Goal: Task Accomplishment & Management: Complete application form

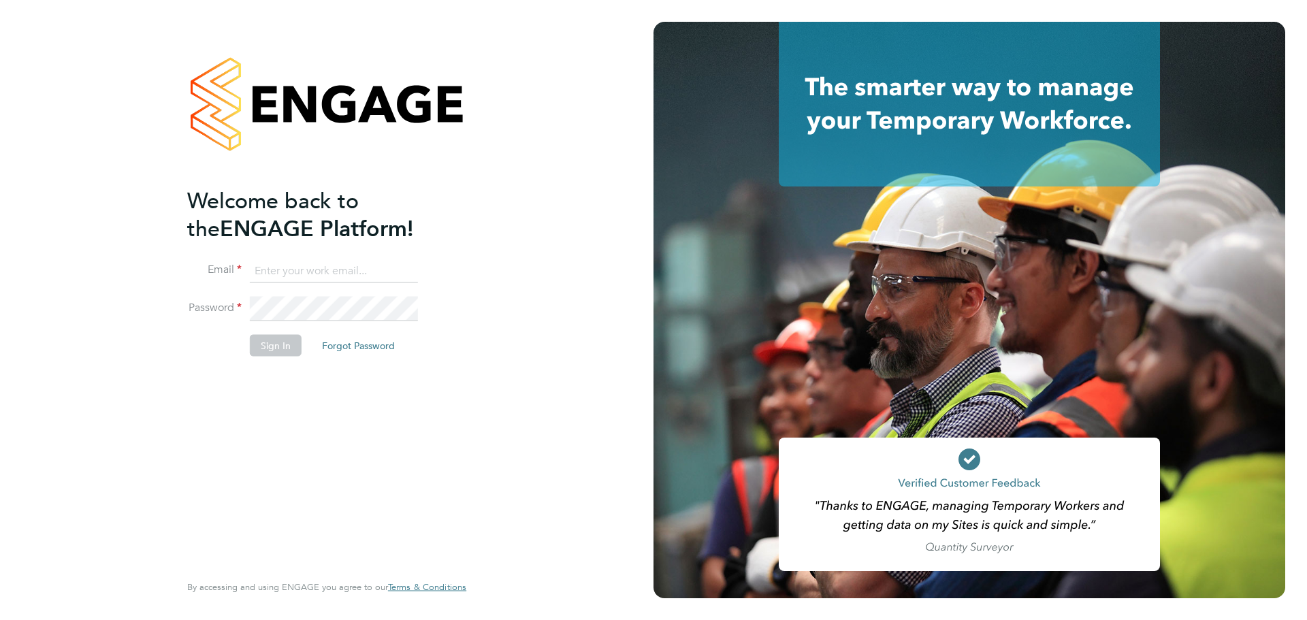
type input "ciaran.poole@randstad.co.uk"
click at [280, 328] on li "Password" at bounding box center [320, 316] width 266 height 38
click at [274, 349] on button "Sign In" at bounding box center [276, 346] width 52 height 22
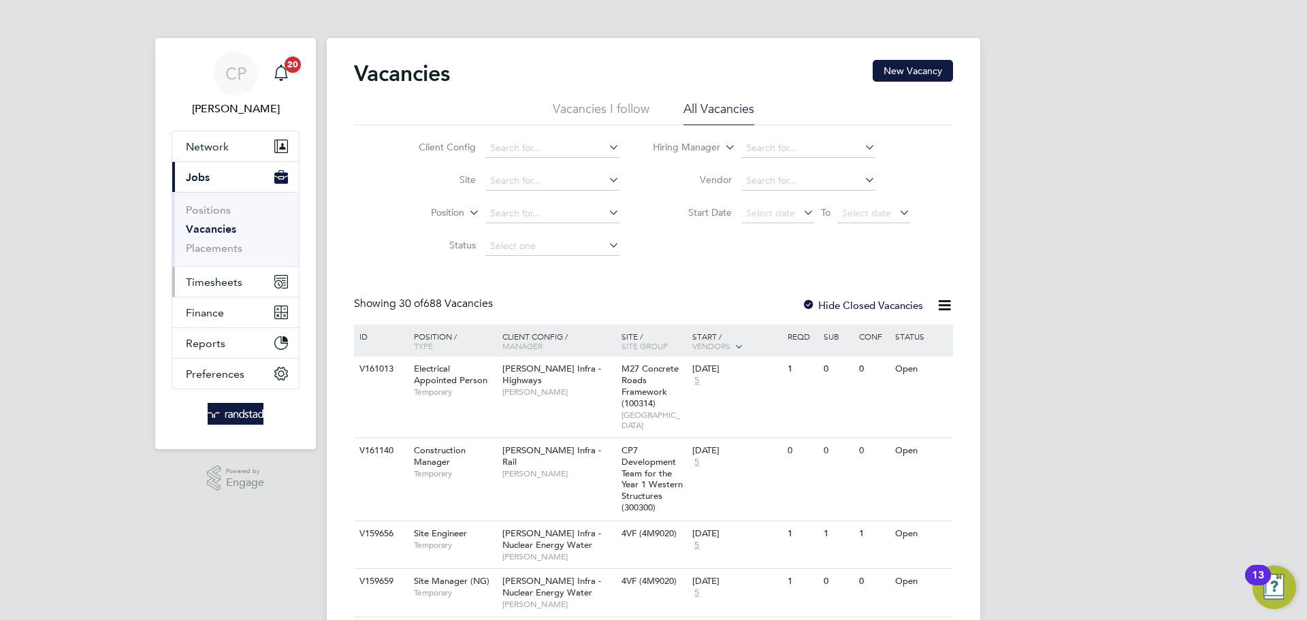
click at [229, 283] on span "Timesheets" at bounding box center [214, 282] width 57 height 13
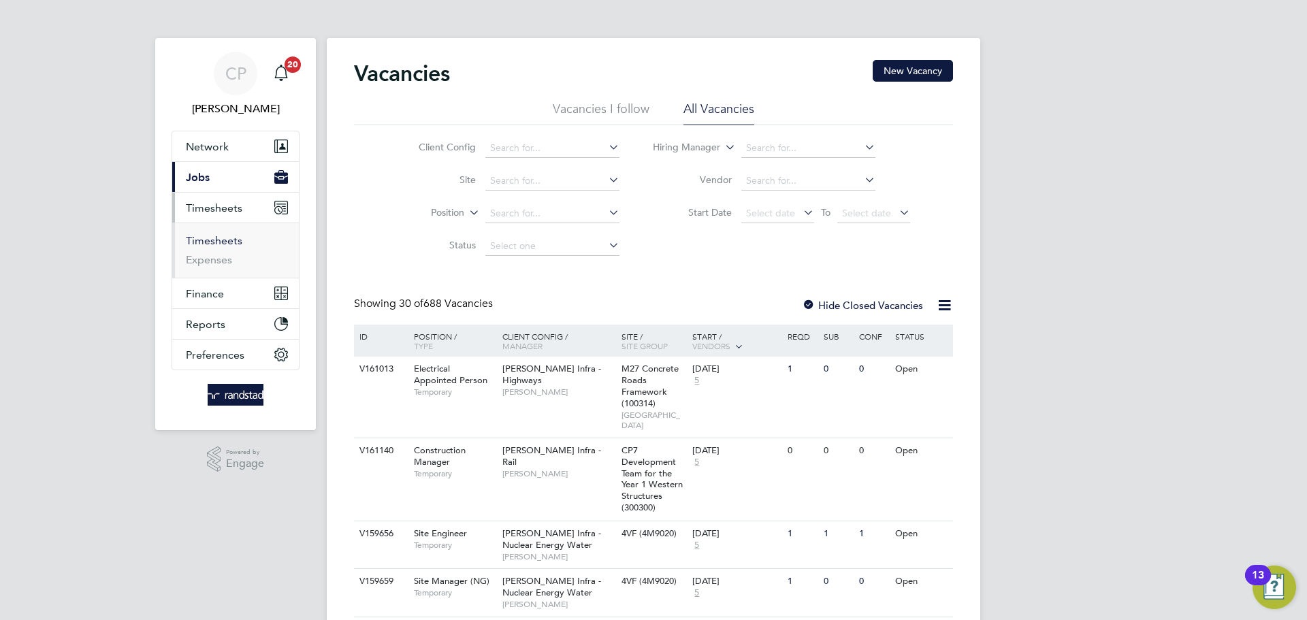
click at [211, 238] on link "Timesheets" at bounding box center [214, 240] width 57 height 13
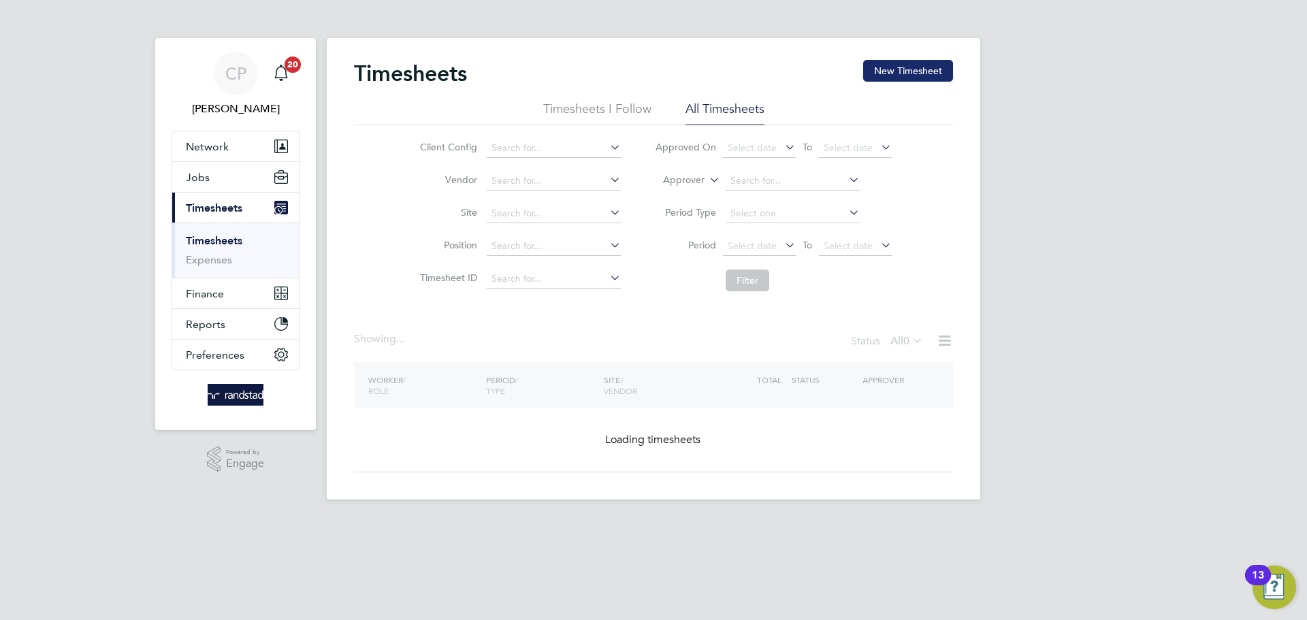
click at [913, 73] on button "New Timesheet" at bounding box center [908, 71] width 90 height 22
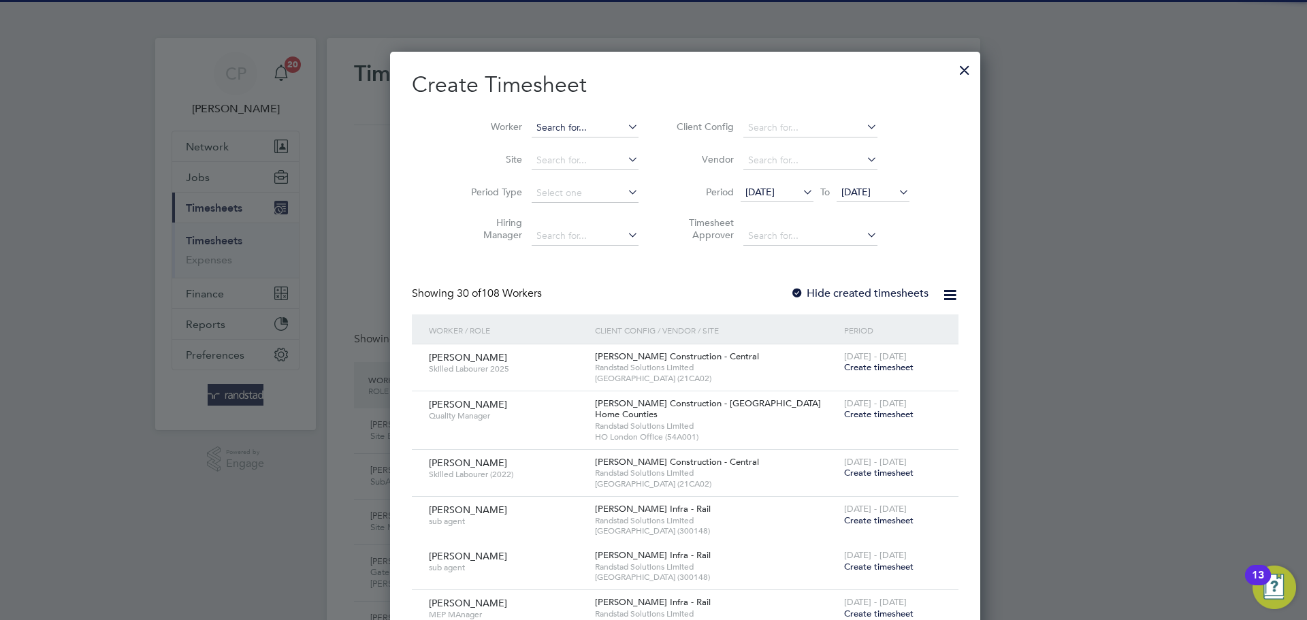
click at [532, 123] on input at bounding box center [585, 127] width 107 height 19
click at [522, 137] on li "Yeshpaul Rai" at bounding box center [553, 146] width 108 height 18
type input "Yeshpaul Rai"
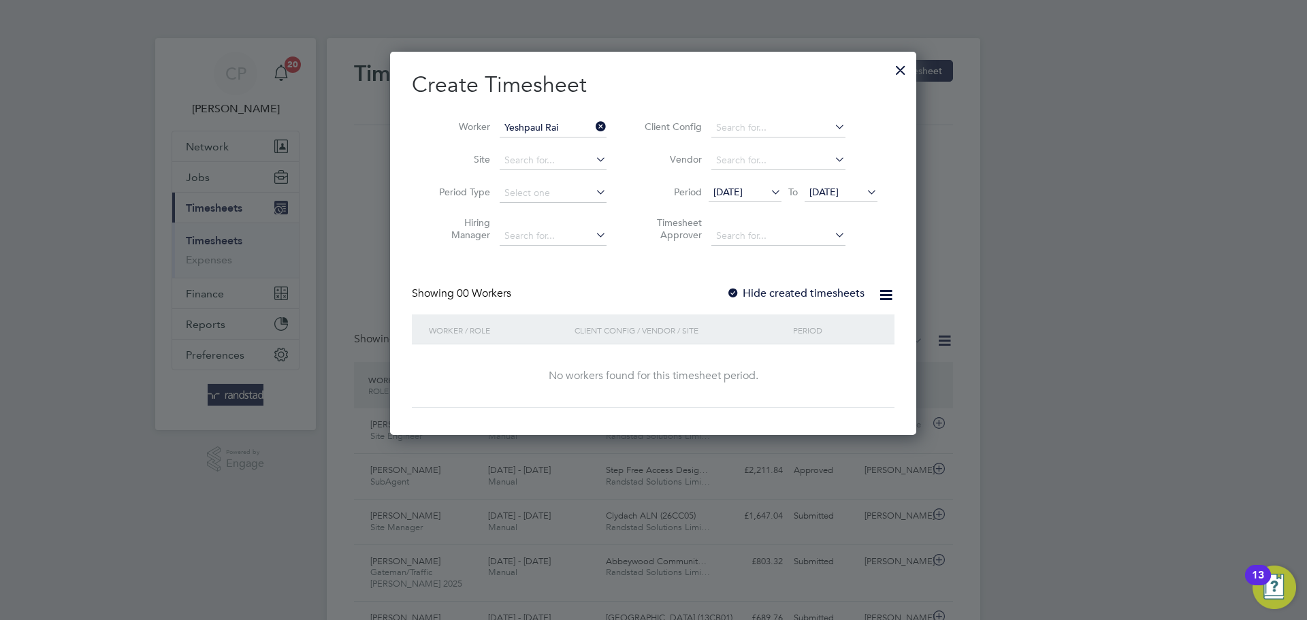
click at [855, 180] on li "Period [DATE] To [DATE]" at bounding box center [759, 193] width 271 height 33
click at [839, 189] on span "[DATE]" at bounding box center [824, 192] width 29 height 12
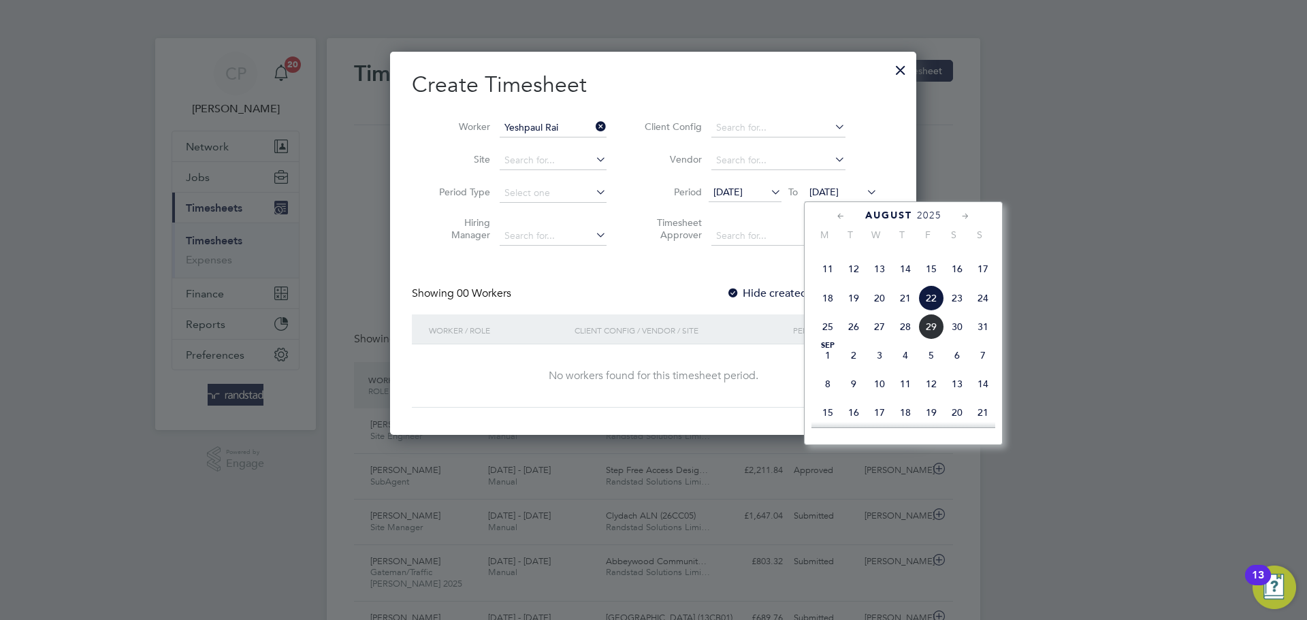
click at [931, 340] on span "29" at bounding box center [932, 327] width 26 height 26
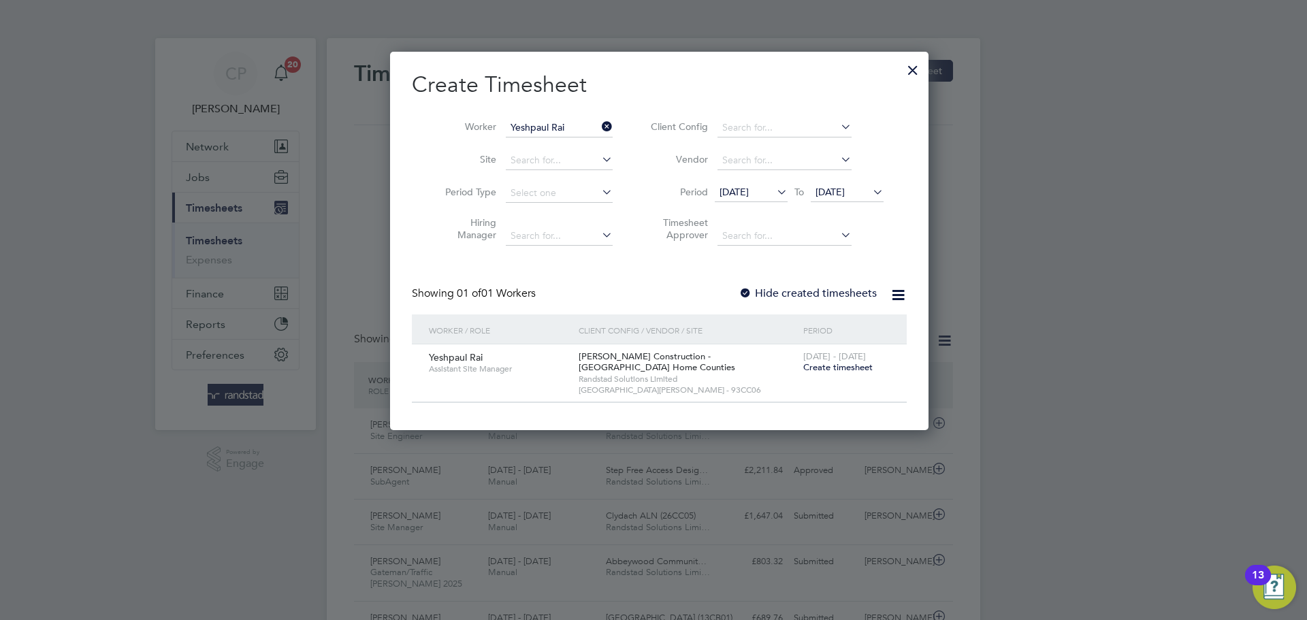
click at [830, 366] on span "Create timesheet" at bounding box center [837, 368] width 69 height 12
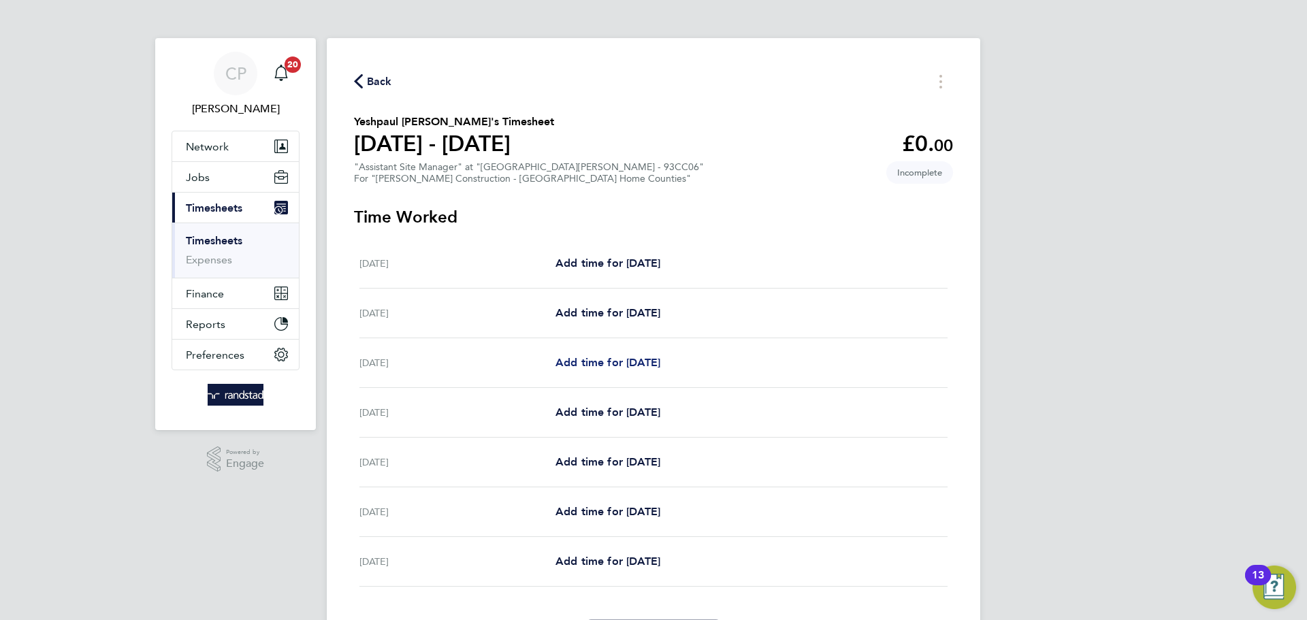
click at [636, 360] on span "Add time for [DATE]" at bounding box center [608, 362] width 105 height 13
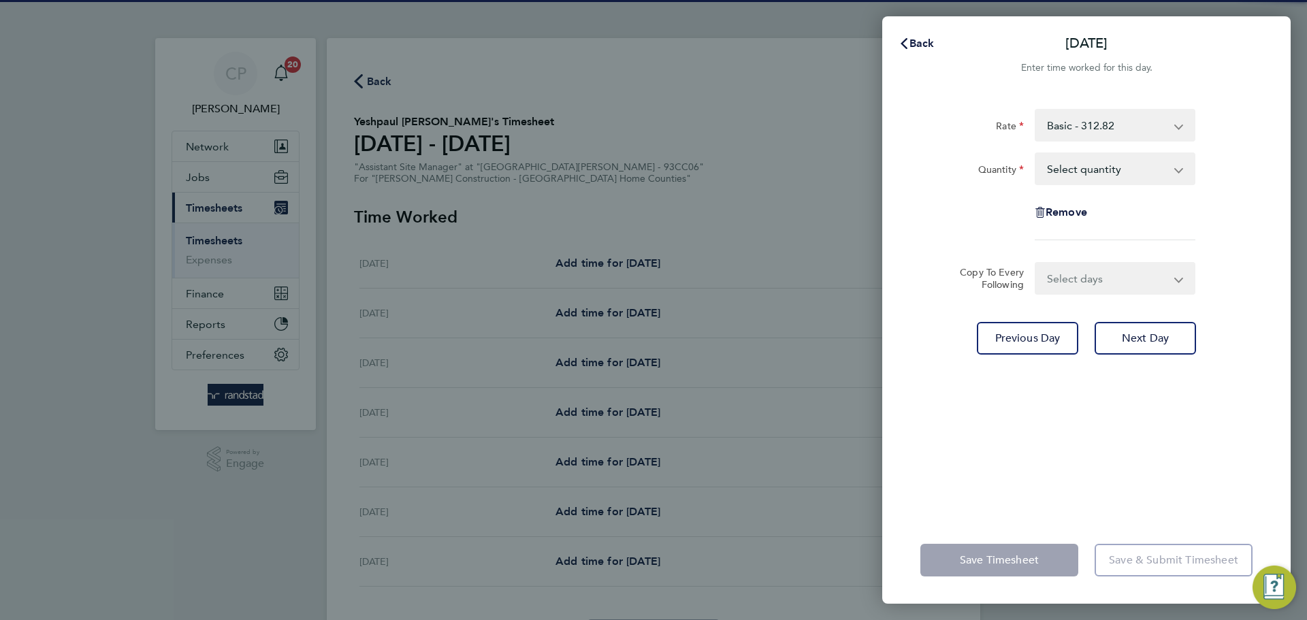
click at [1075, 175] on select "Select quantity 0.5 1" at bounding box center [1107, 169] width 142 height 30
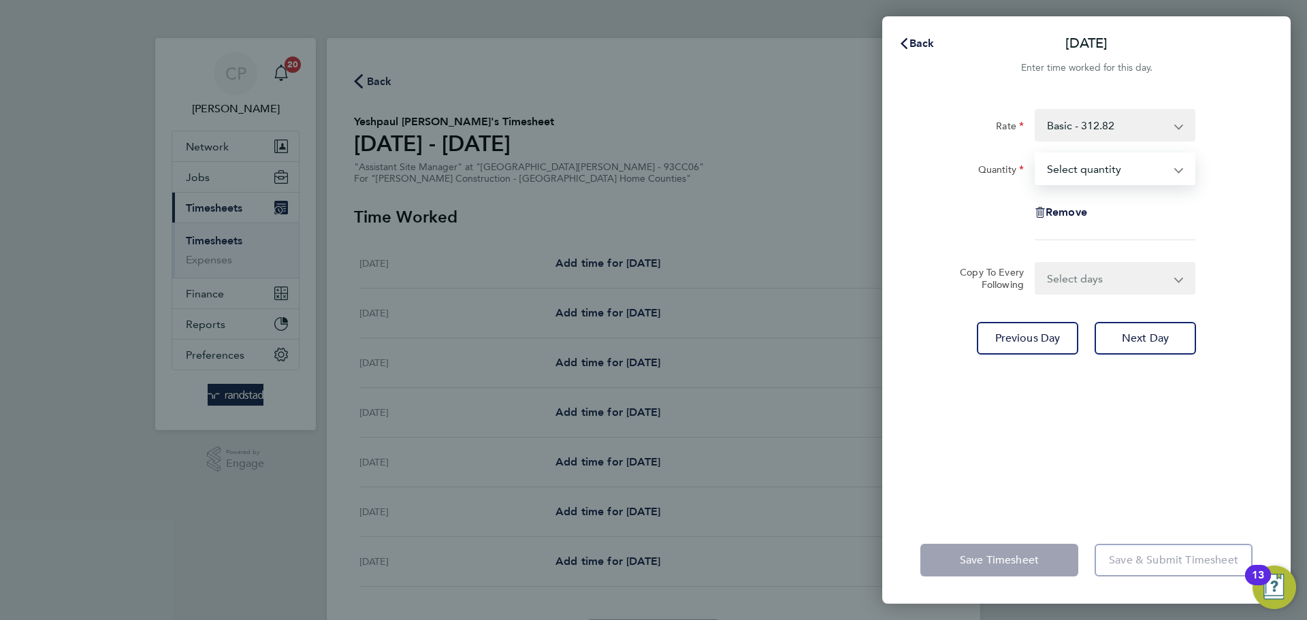
select select "1"
click at [1036, 154] on select "Select quantity 0.5 1" at bounding box center [1107, 169] width 142 height 30
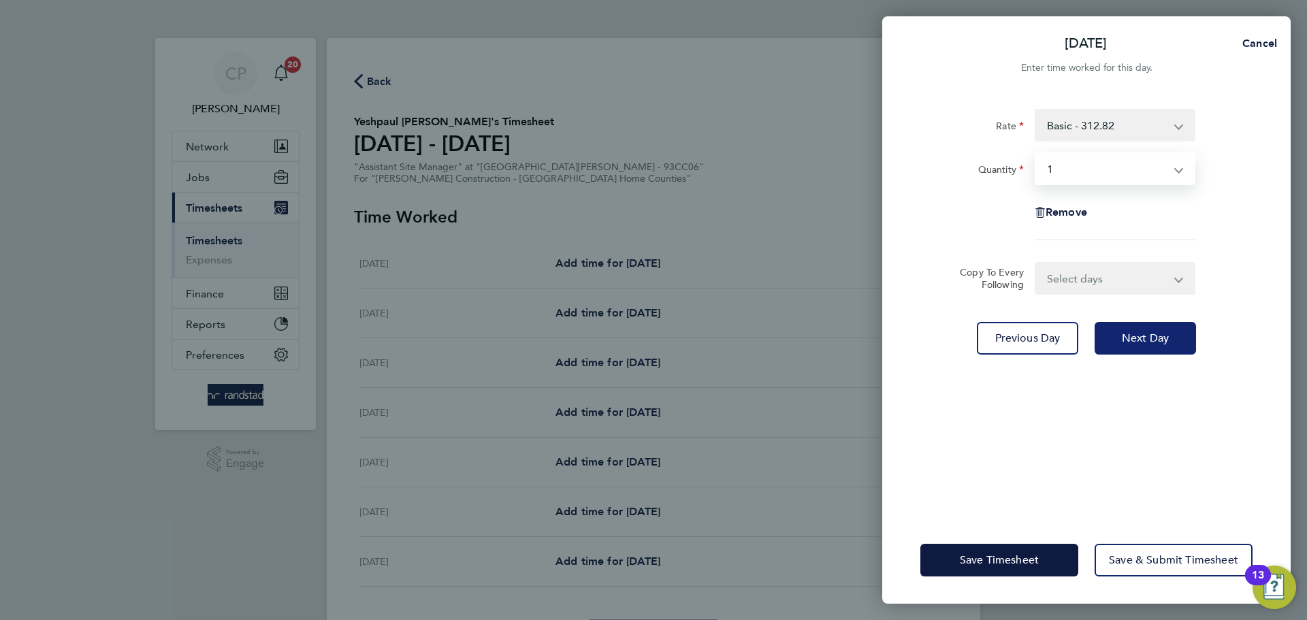
click at [1138, 333] on span "Next Day" at bounding box center [1145, 339] width 47 height 14
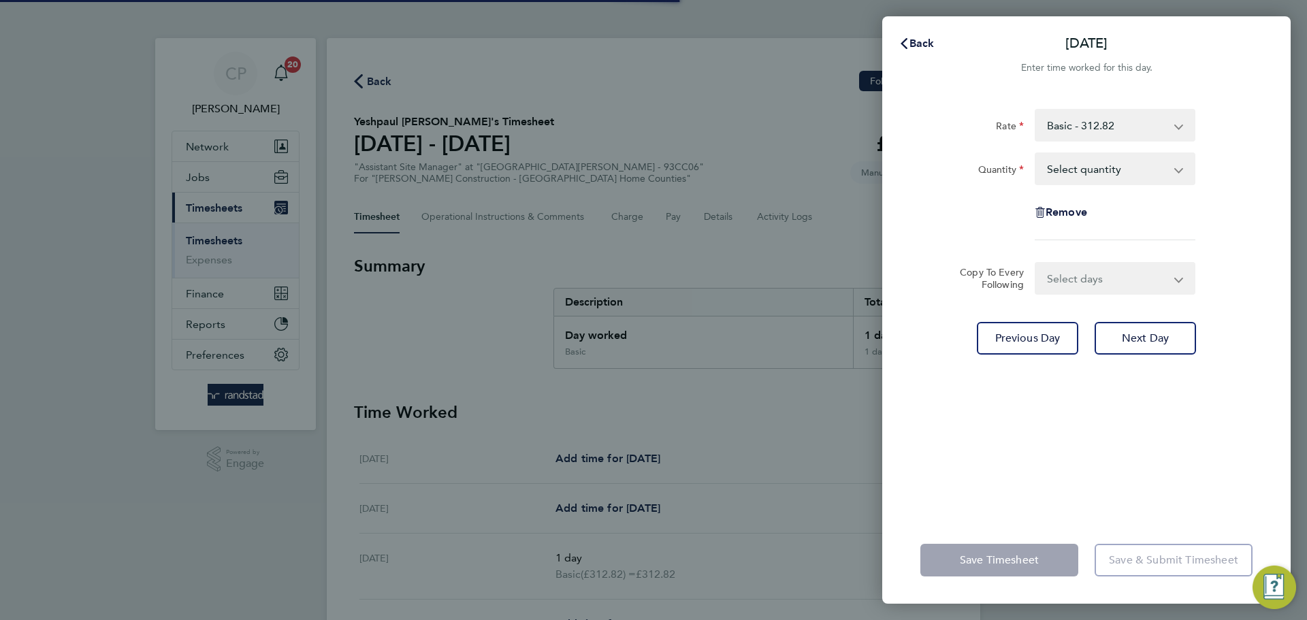
click at [1121, 173] on select "Select quantity 0.5 1" at bounding box center [1107, 169] width 142 height 30
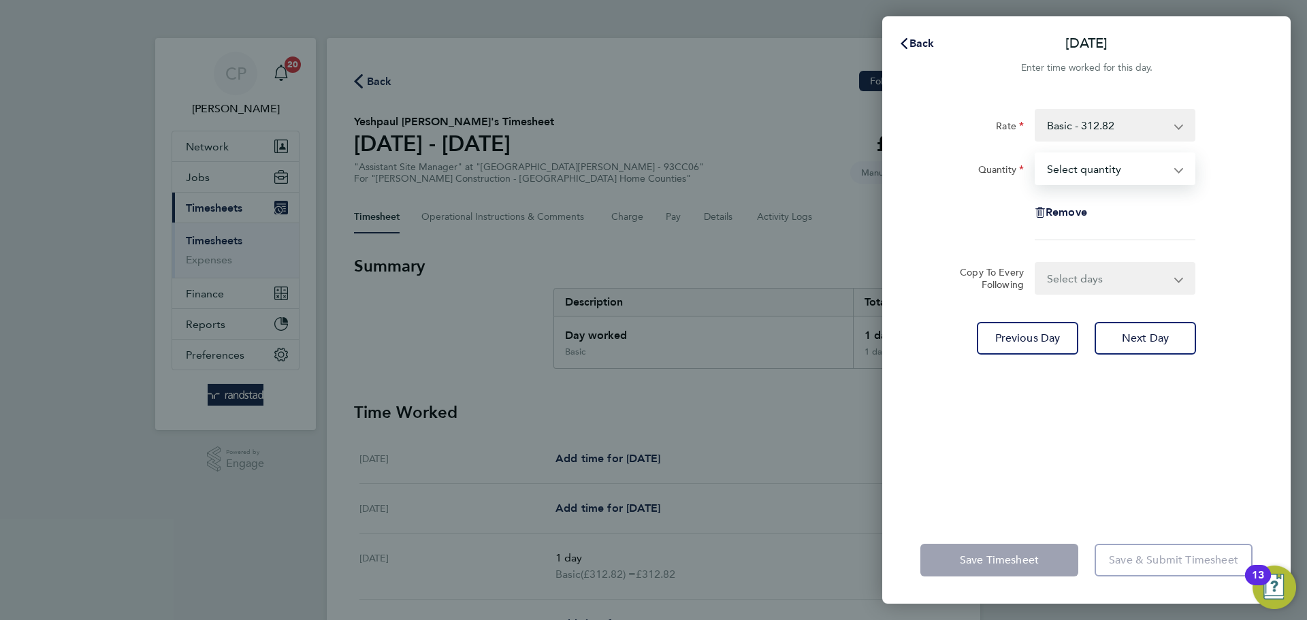
select select "1"
click at [1036, 154] on select "Select quantity 0.5 1" at bounding box center [1107, 169] width 142 height 30
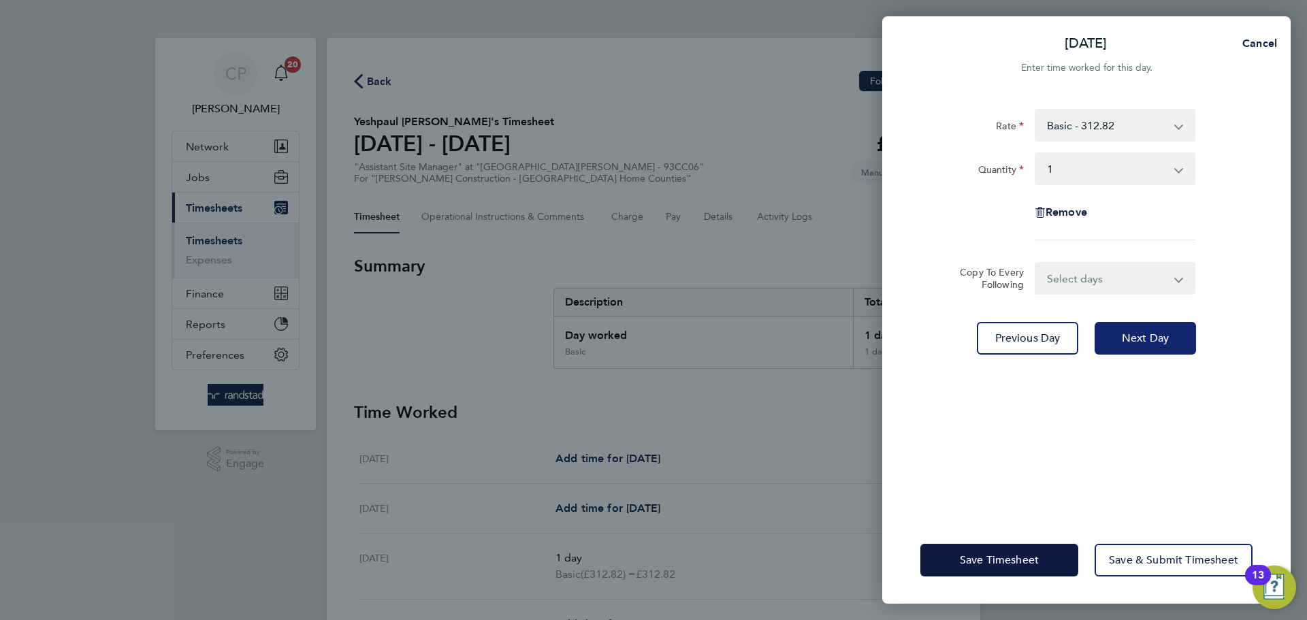
click at [1133, 341] on span "Next Day" at bounding box center [1145, 339] width 47 height 14
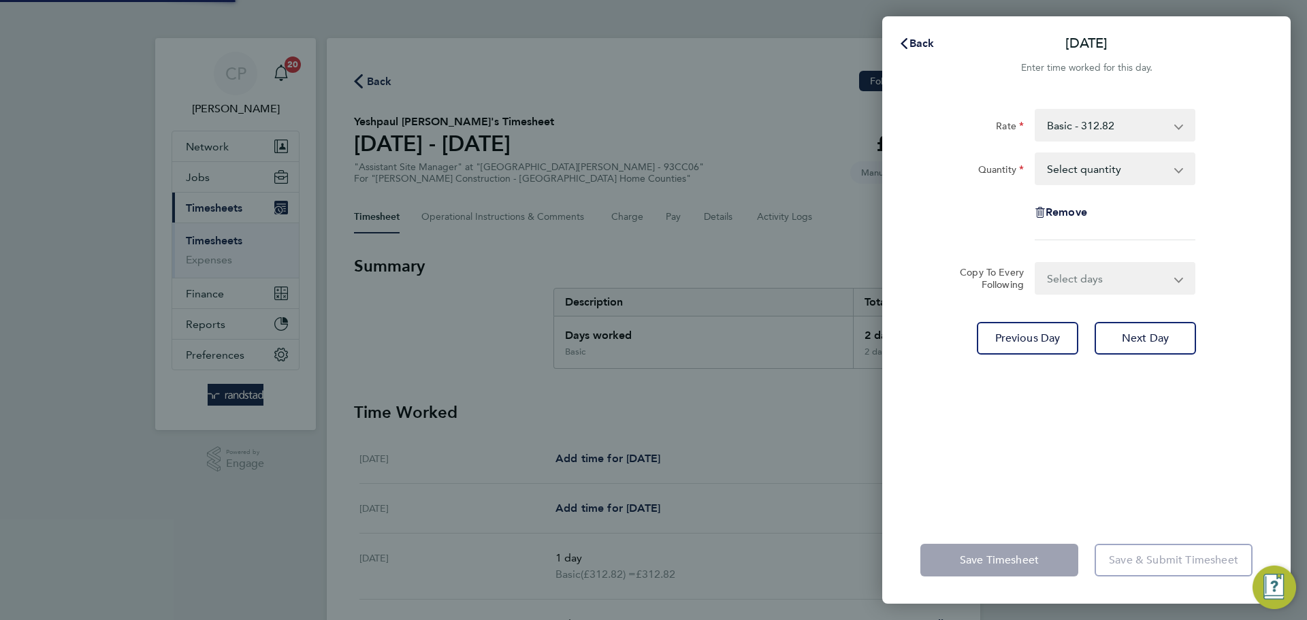
click at [1117, 178] on select "Select quantity 0.5 1" at bounding box center [1107, 169] width 142 height 30
select select "1"
click at [1036, 154] on select "Select quantity 0.5 1" at bounding box center [1107, 169] width 142 height 30
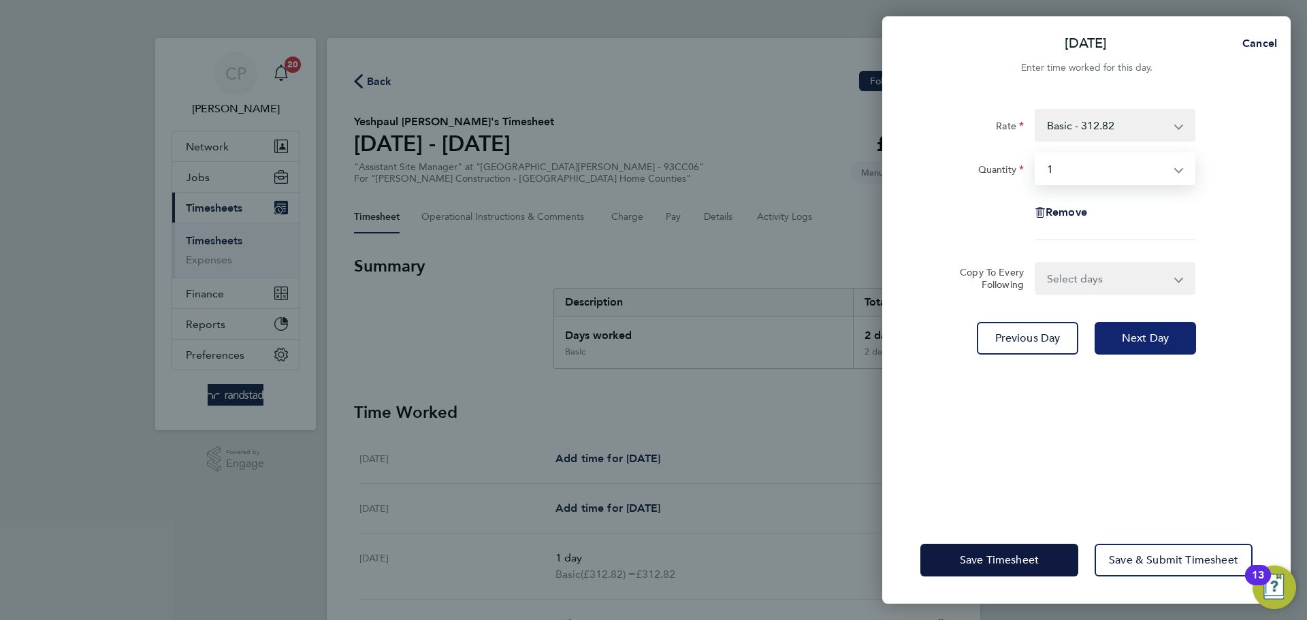
click at [1142, 343] on span "Next Day" at bounding box center [1145, 339] width 47 height 14
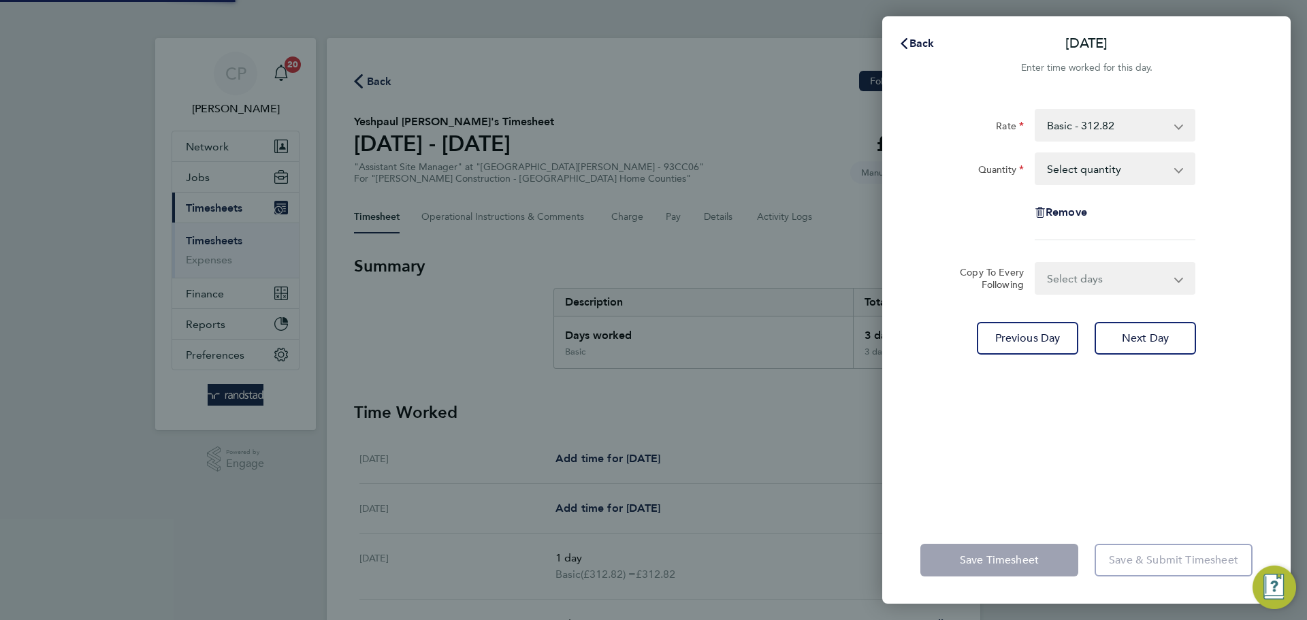
click at [1121, 174] on select "Select quantity 0.5 1" at bounding box center [1107, 169] width 142 height 30
select select "1"
click at [1036, 154] on select "Select quantity 0.5 1" at bounding box center [1107, 169] width 142 height 30
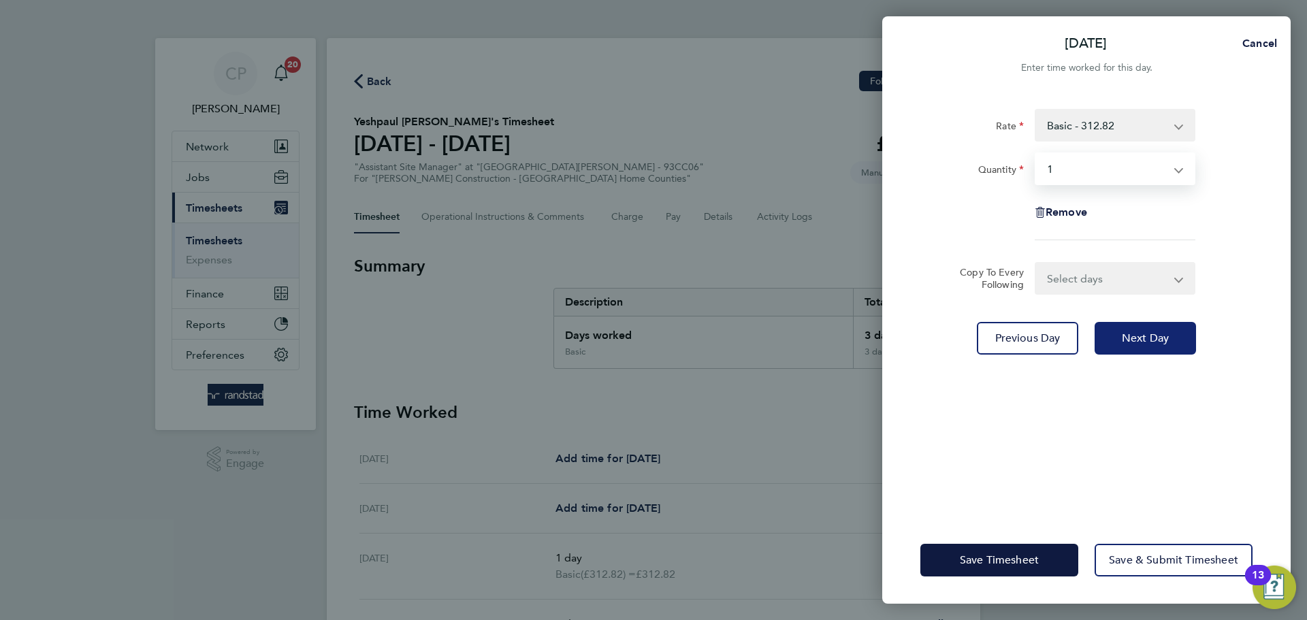
click at [1140, 333] on span "Next Day" at bounding box center [1145, 339] width 47 height 14
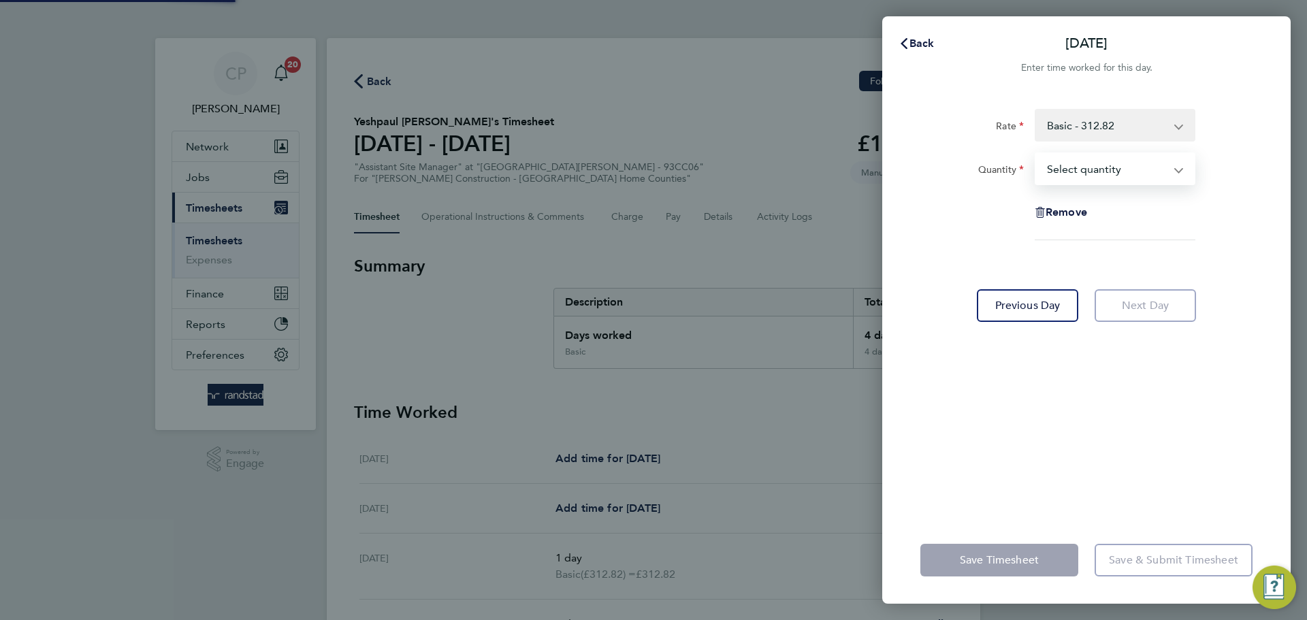
click at [1111, 171] on select "Select quantity 0.5 1" at bounding box center [1107, 169] width 142 height 30
select select "1"
click at [1036, 154] on select "Select quantity 0.5 1" at bounding box center [1107, 169] width 142 height 30
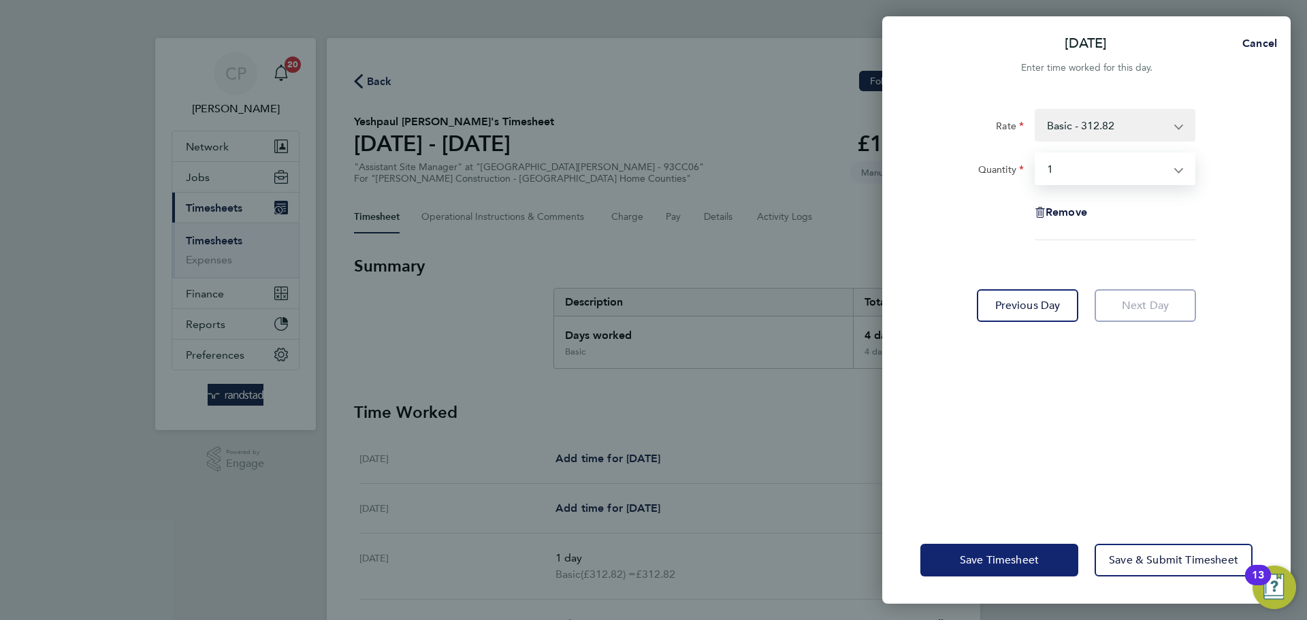
click at [1006, 558] on span "Save Timesheet" at bounding box center [999, 561] width 79 height 14
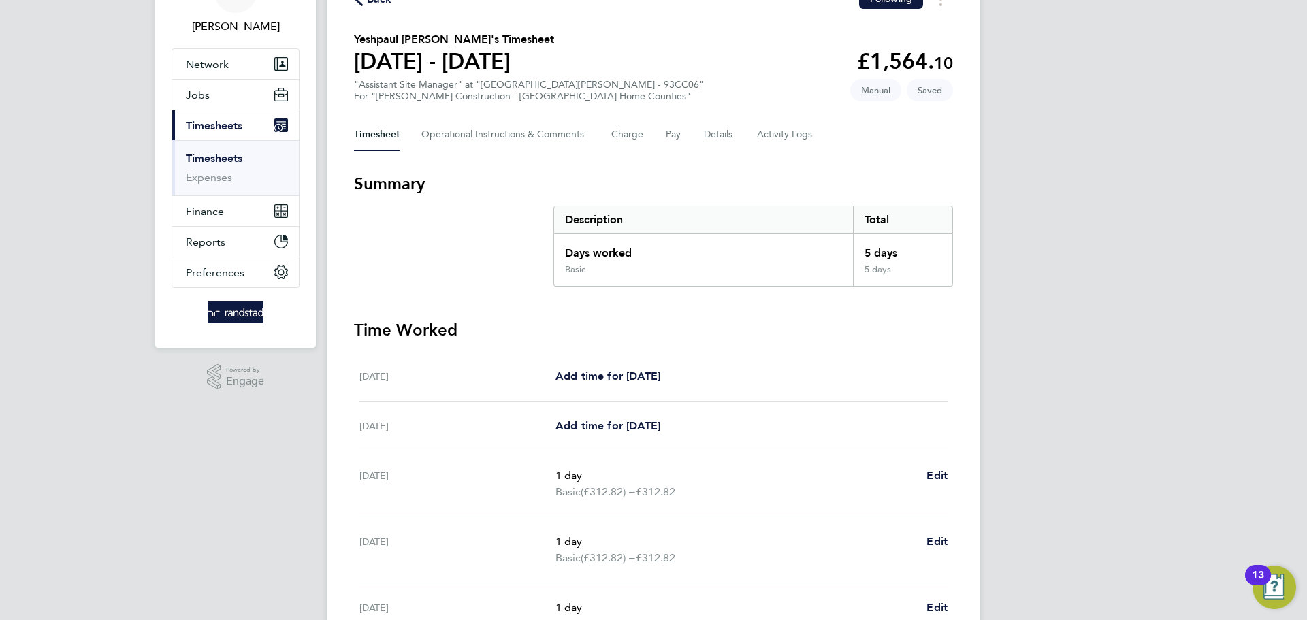
click at [935, 484] on app-form-button "Edit" at bounding box center [937, 484] width 21 height 33
click at [936, 480] on span "Edit" at bounding box center [937, 475] width 21 height 13
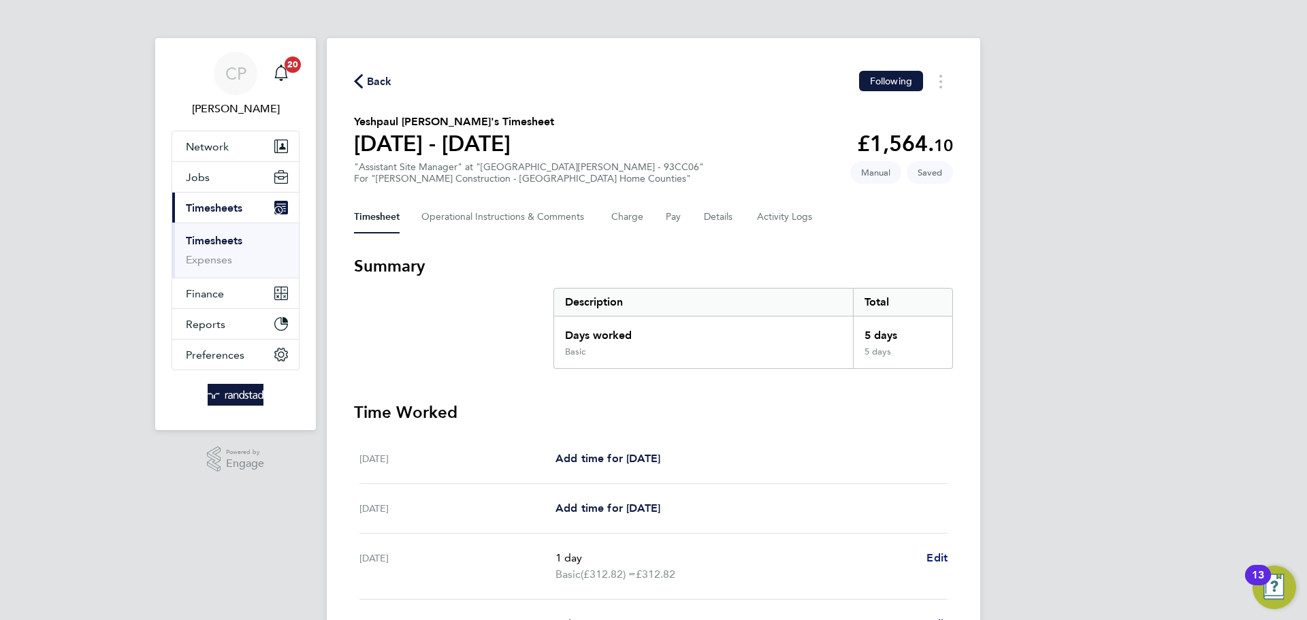
select select "1"
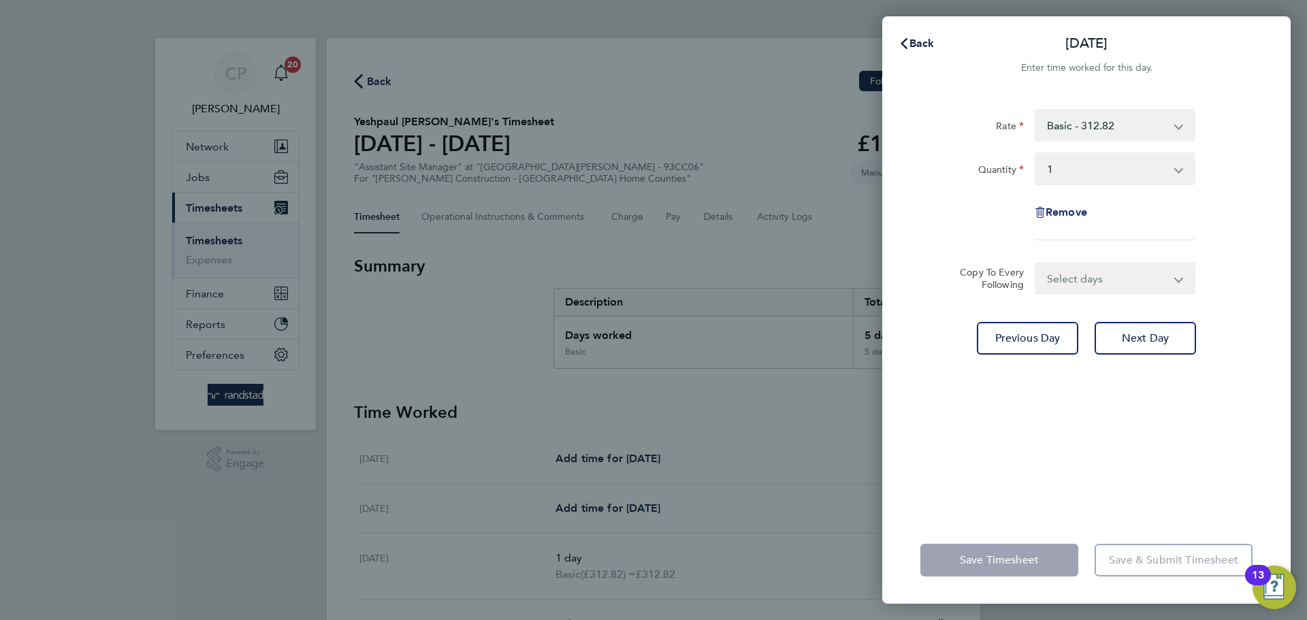
click at [1060, 214] on span "Remove" at bounding box center [1067, 212] width 42 height 13
select select "null"
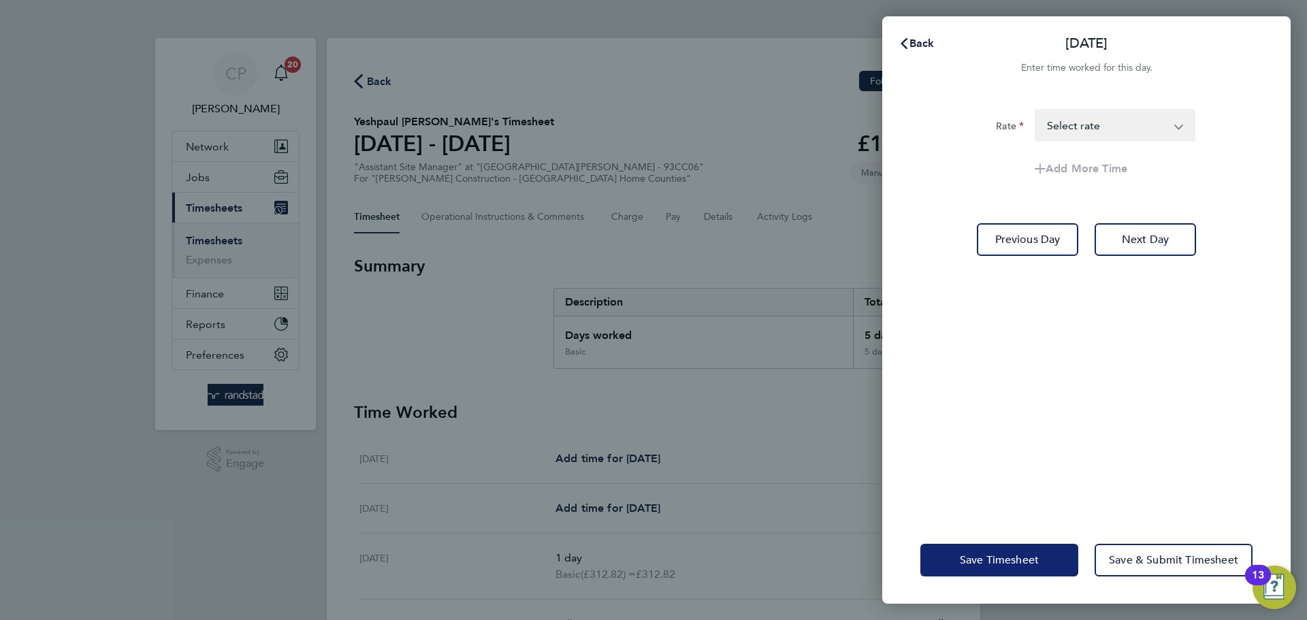
click at [997, 557] on span "Save Timesheet" at bounding box center [999, 561] width 79 height 14
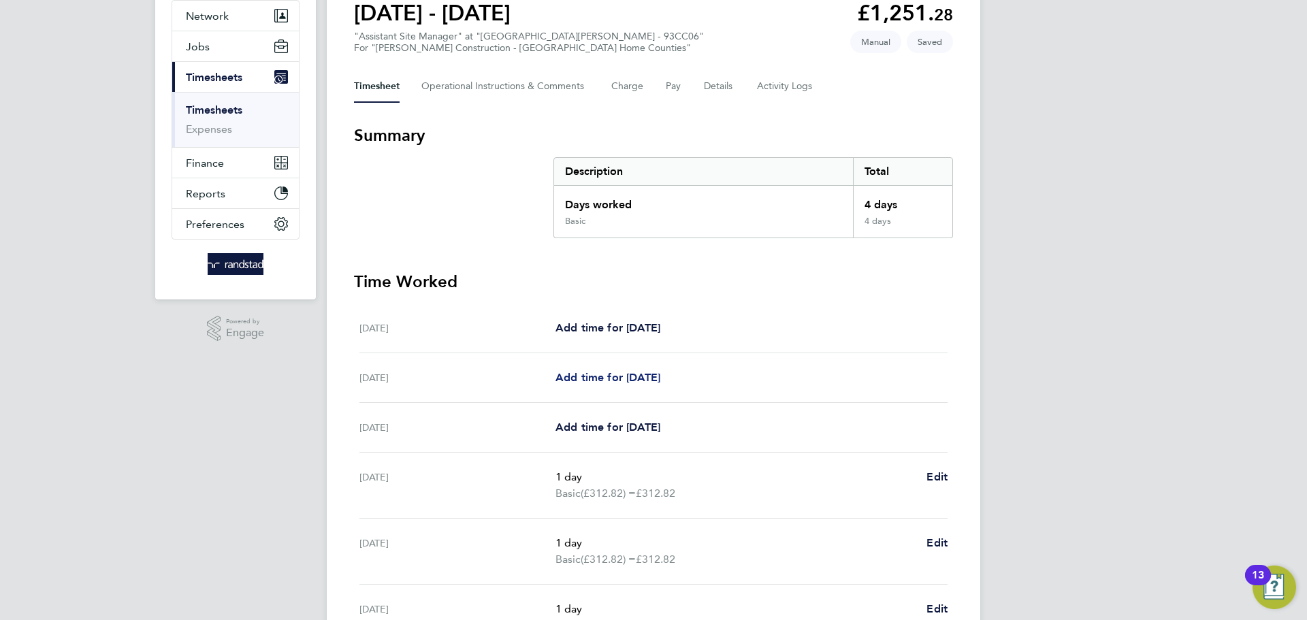
scroll to position [347, 0]
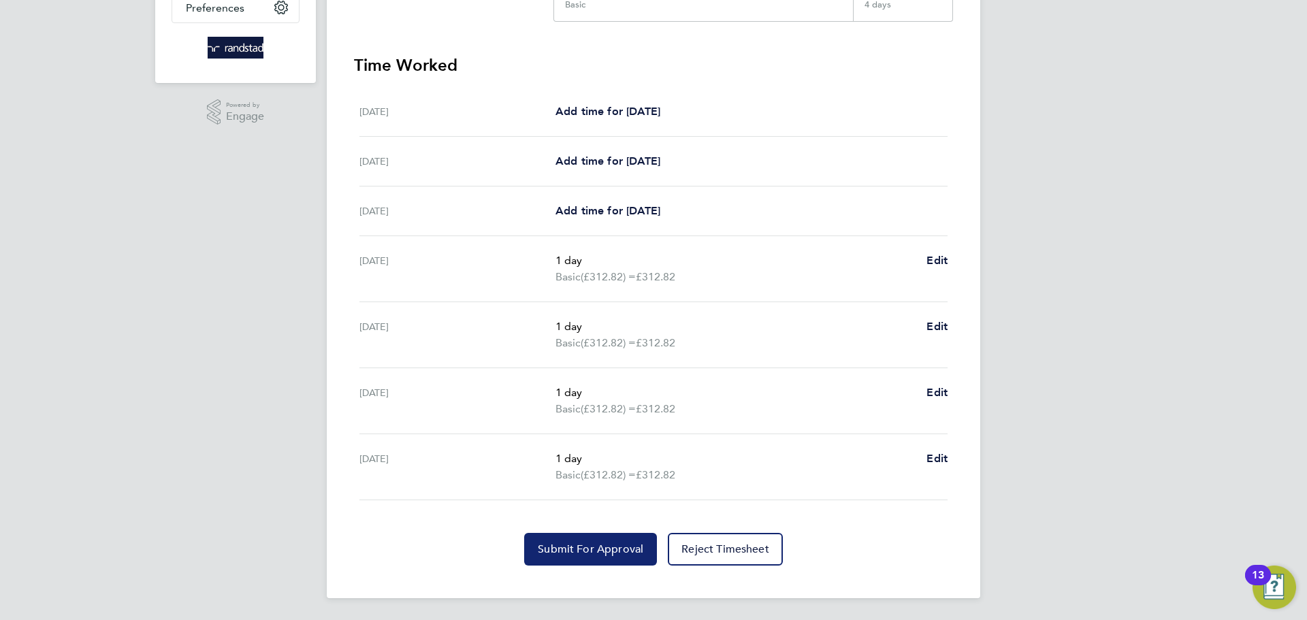
click at [588, 558] on button "Submit For Approval" at bounding box center [590, 549] width 133 height 33
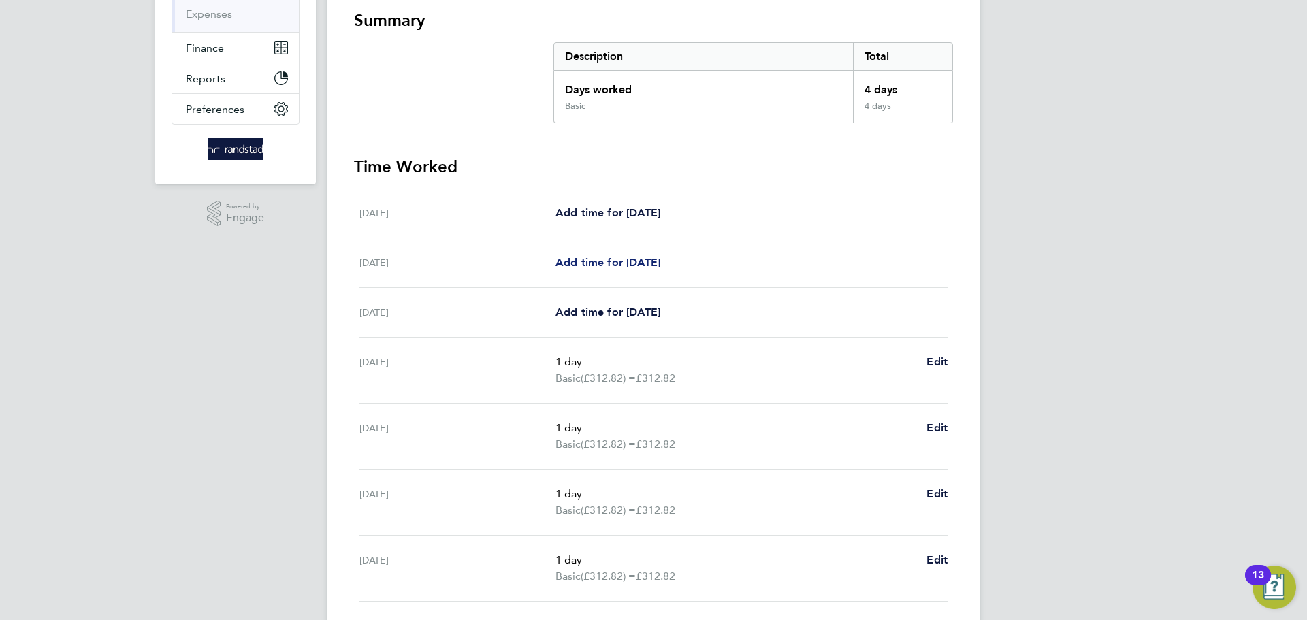
scroll to position [0, 0]
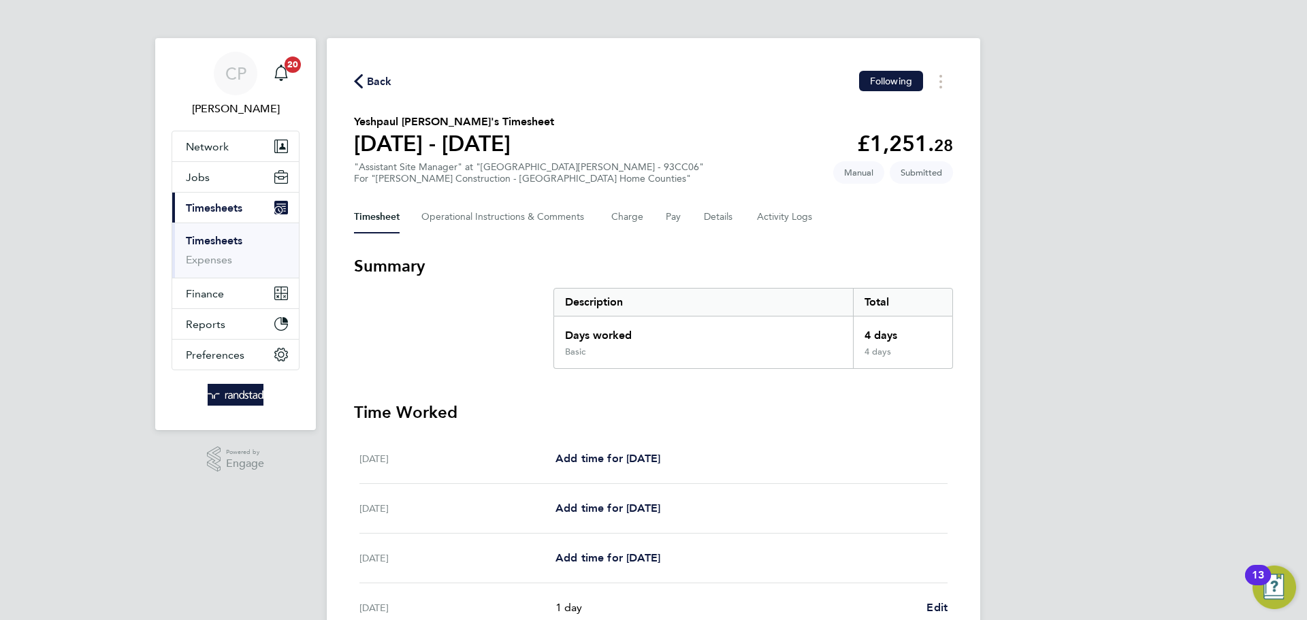
click at [223, 244] on link "Timesheets" at bounding box center [214, 240] width 57 height 13
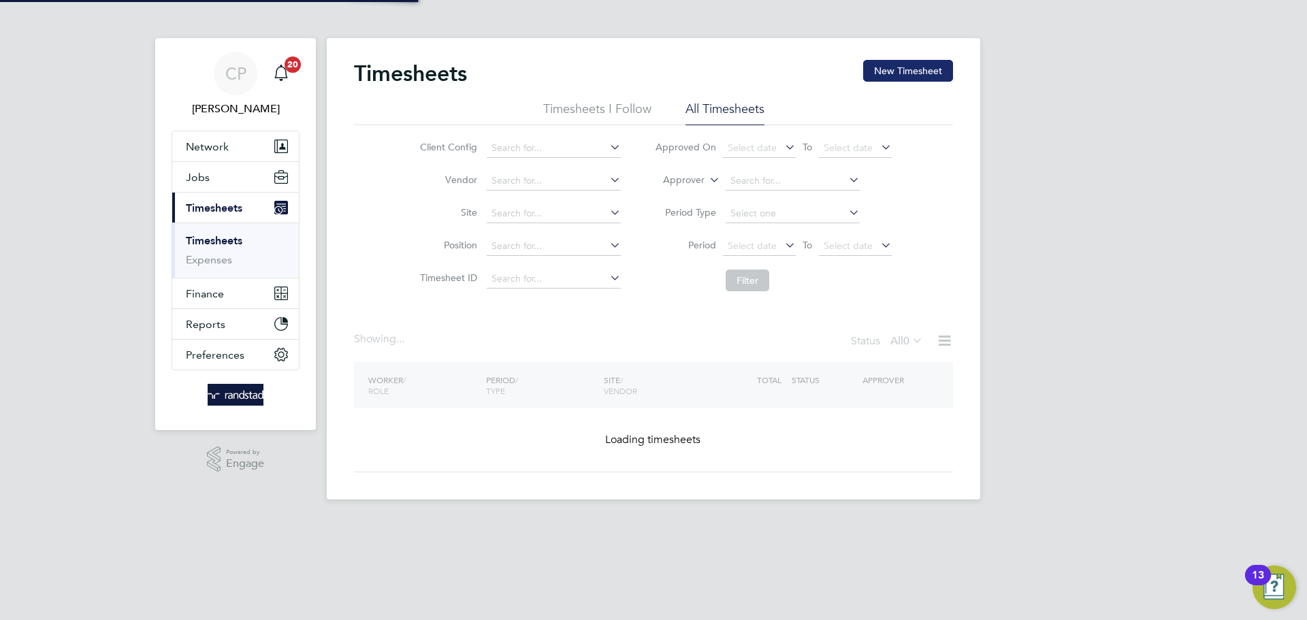
click at [871, 78] on button "New Timesheet" at bounding box center [908, 71] width 90 height 22
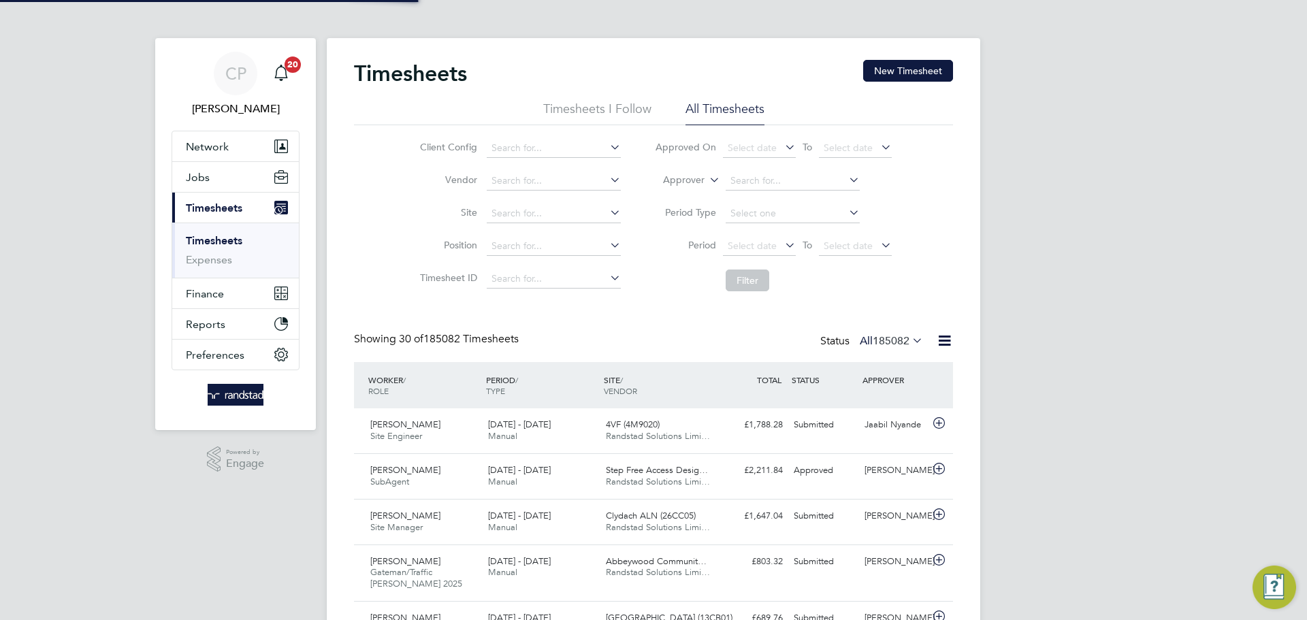
scroll to position [35, 118]
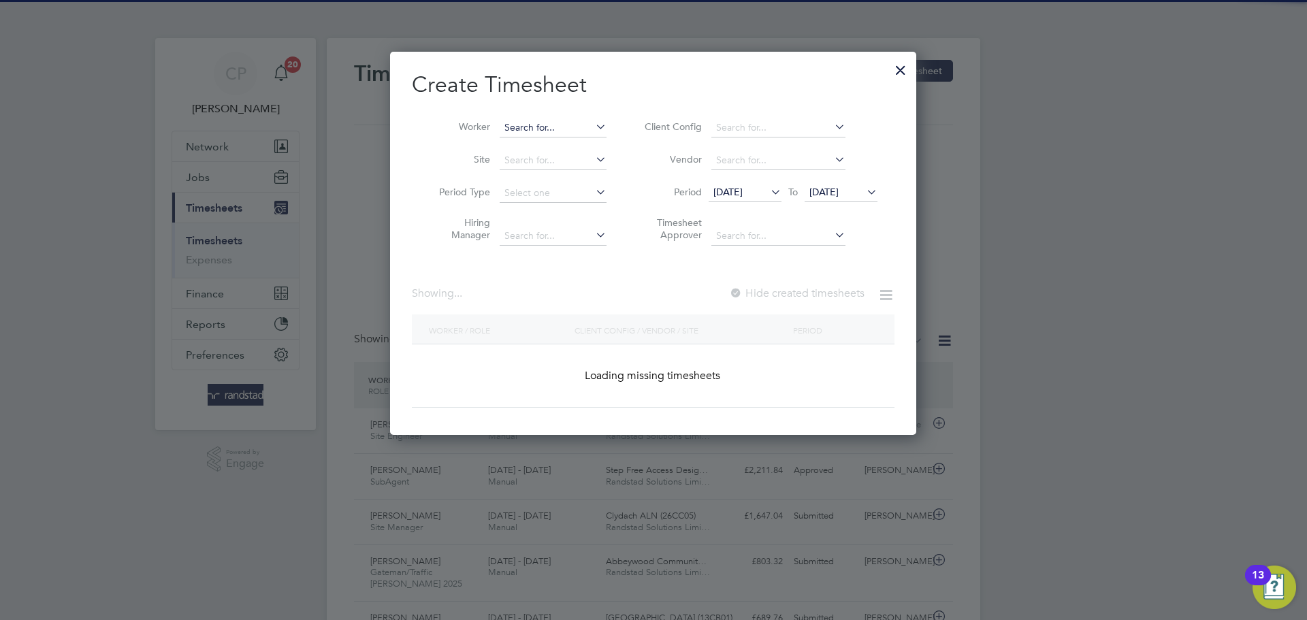
click at [586, 126] on input at bounding box center [553, 127] width 107 height 19
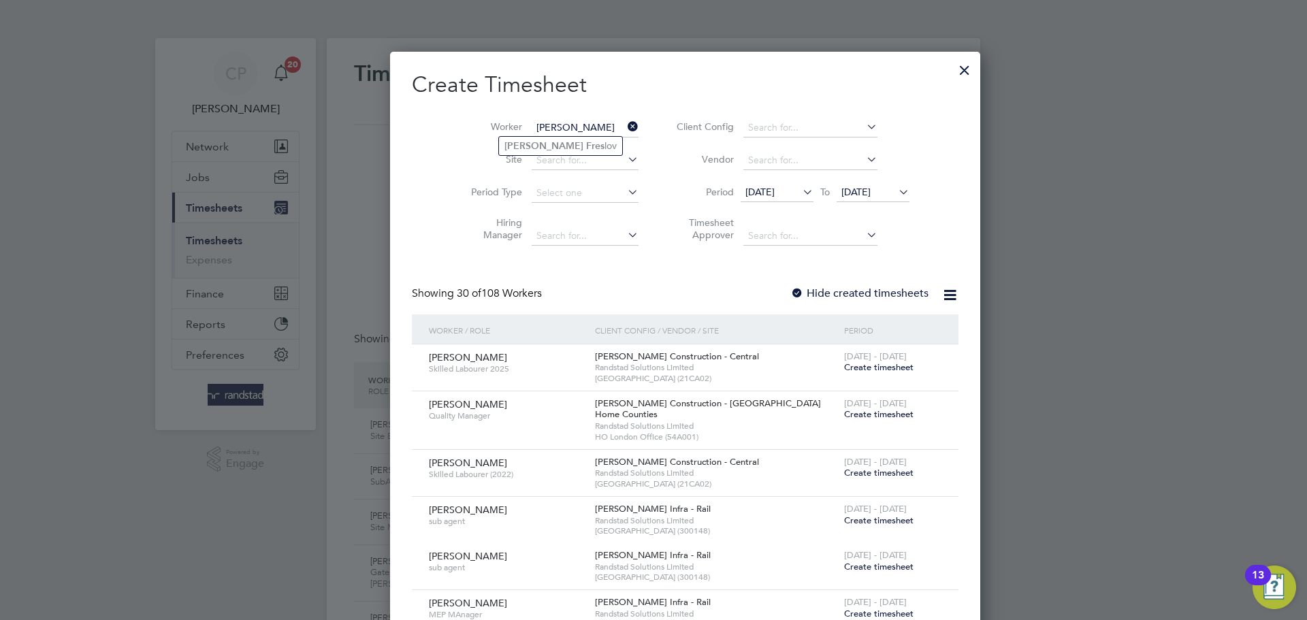
click at [562, 146] on li "[PERSON_NAME] lov" at bounding box center [560, 146] width 123 height 18
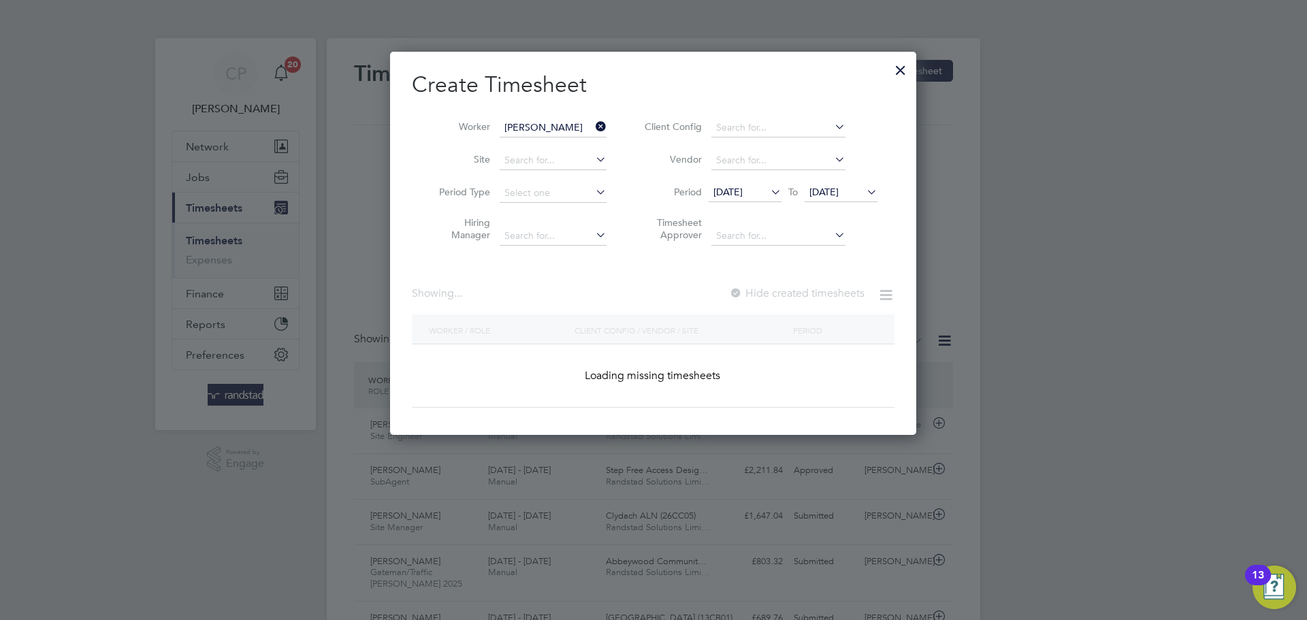
type input "[PERSON_NAME]"
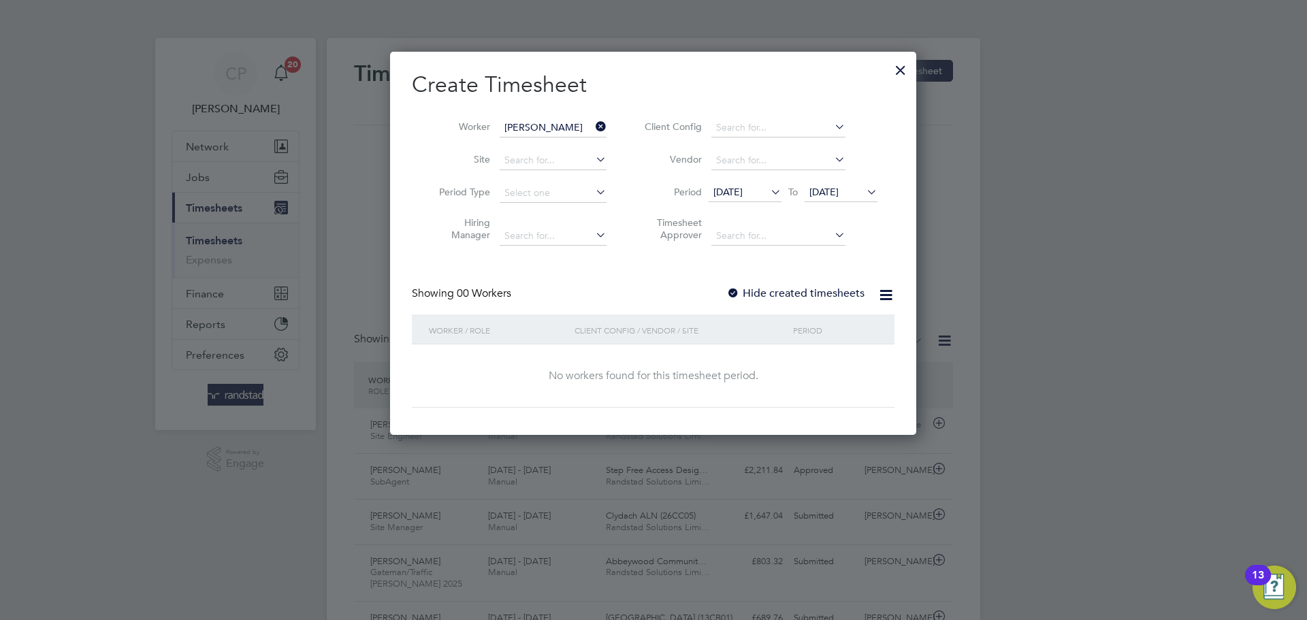
click at [848, 199] on span "[DATE]" at bounding box center [841, 193] width 73 height 18
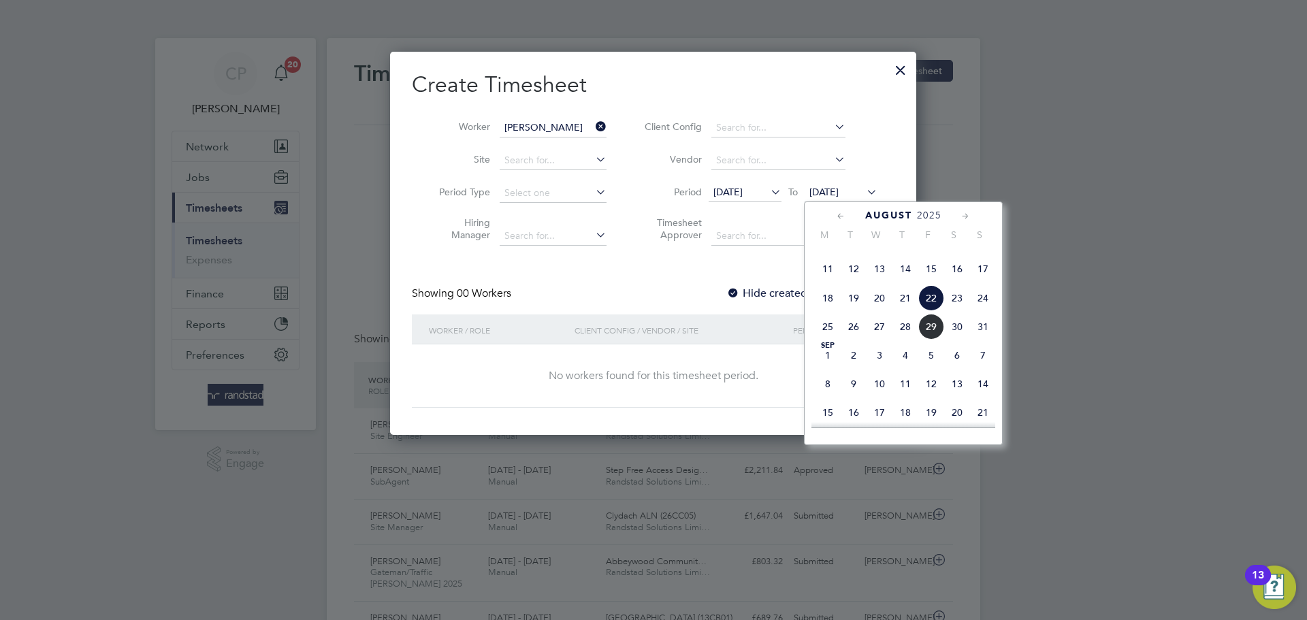
click at [934, 340] on span "29" at bounding box center [932, 327] width 26 height 26
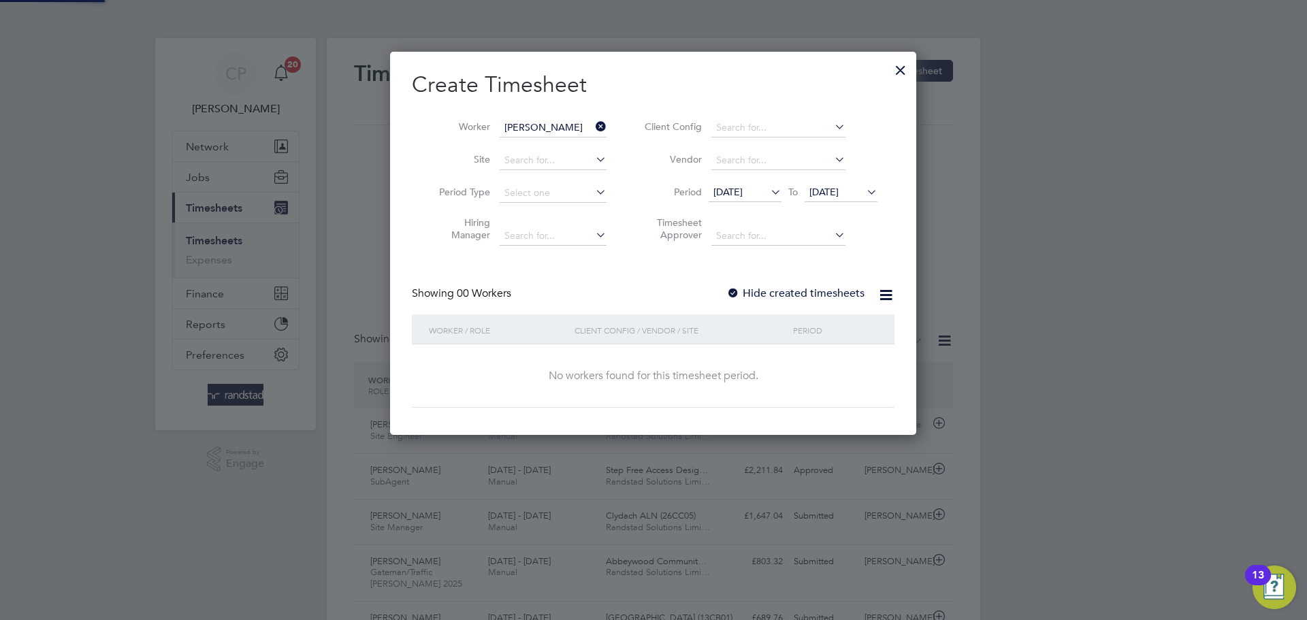
click at [783, 292] on label "Hide created timesheets" at bounding box center [795, 294] width 138 height 14
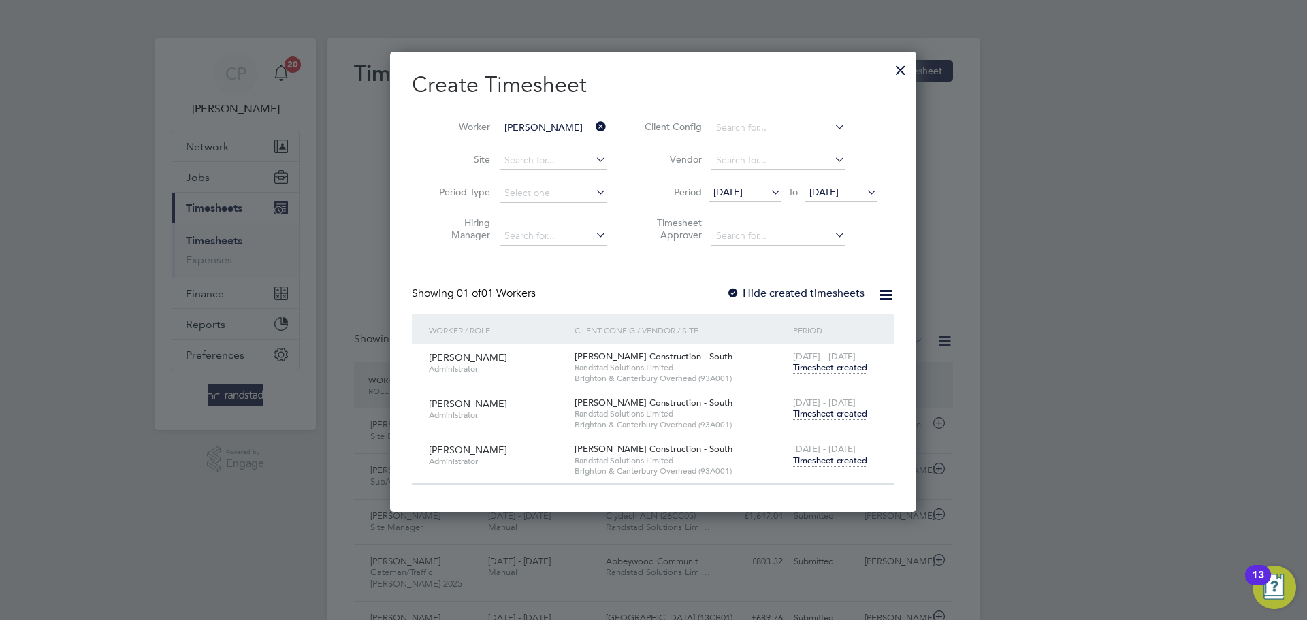
click at [825, 461] on span "Timesheet created" at bounding box center [830, 461] width 74 height 12
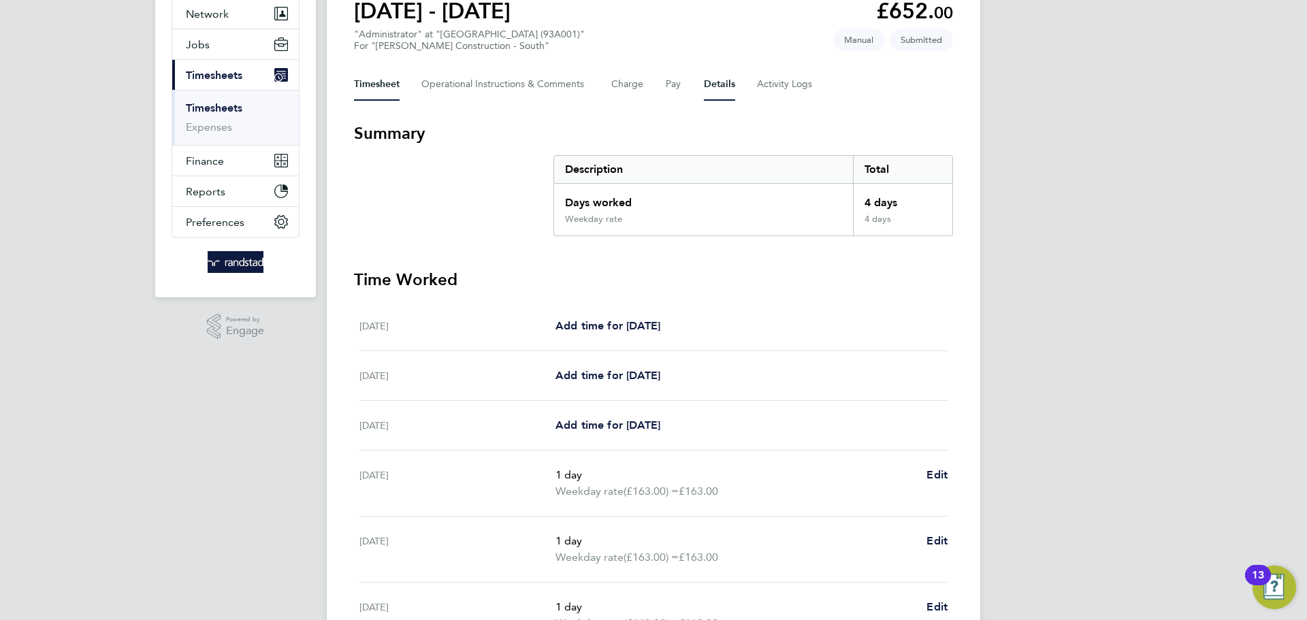
click at [732, 92] on button "Details" at bounding box center [719, 84] width 31 height 33
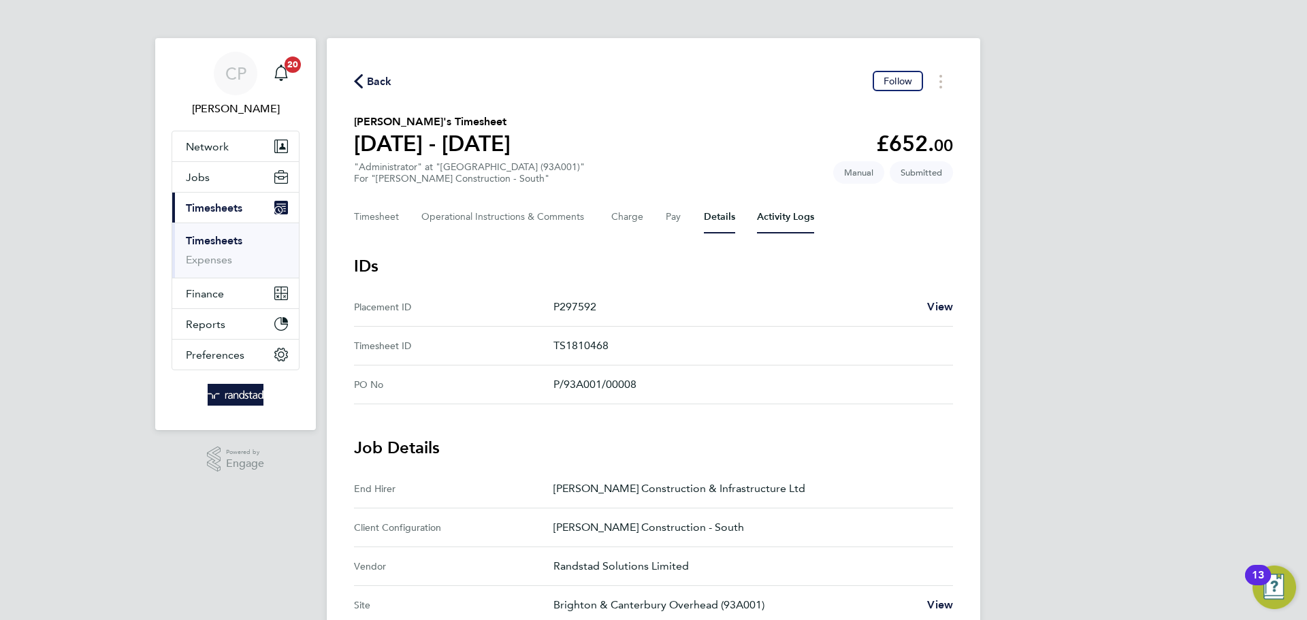
click at [774, 222] on Logs-tab "Activity Logs" at bounding box center [785, 217] width 57 height 33
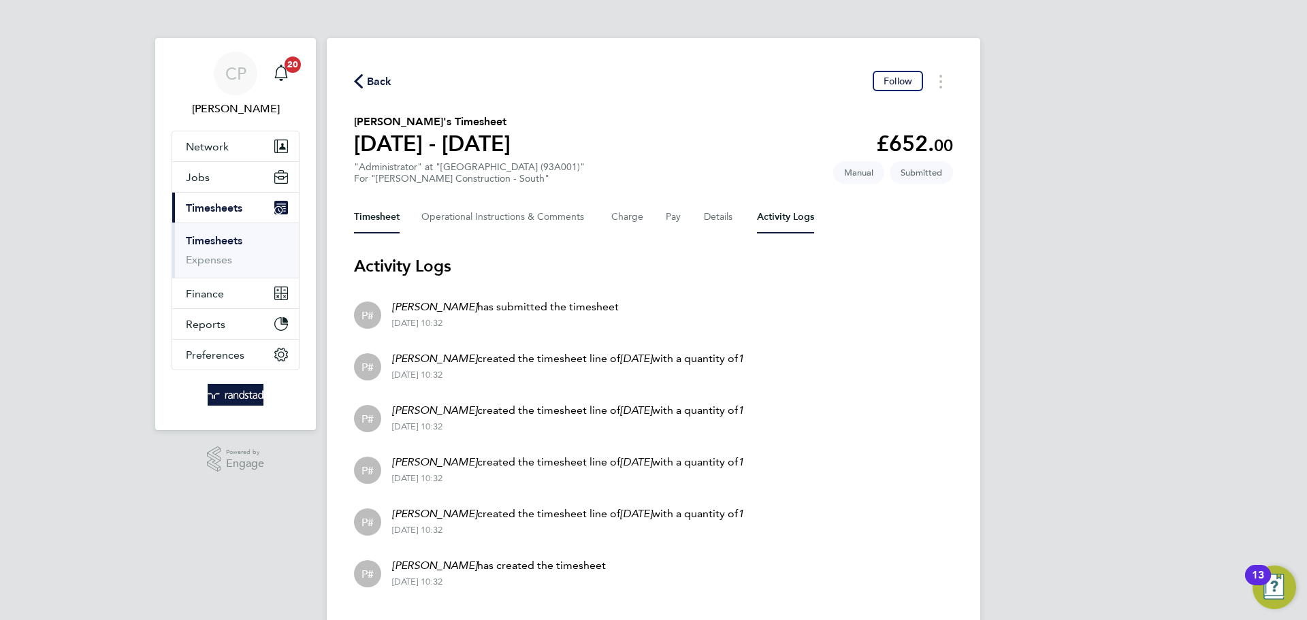
click at [383, 216] on button "Timesheet" at bounding box center [377, 217] width 46 height 33
